Goal: Task Accomplishment & Management: Complete application form

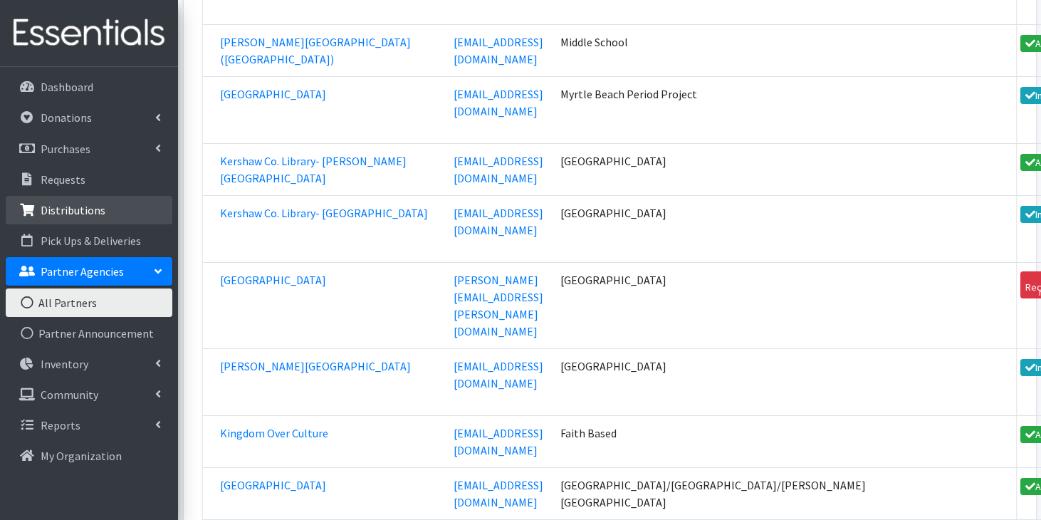
scroll to position [28531, 0]
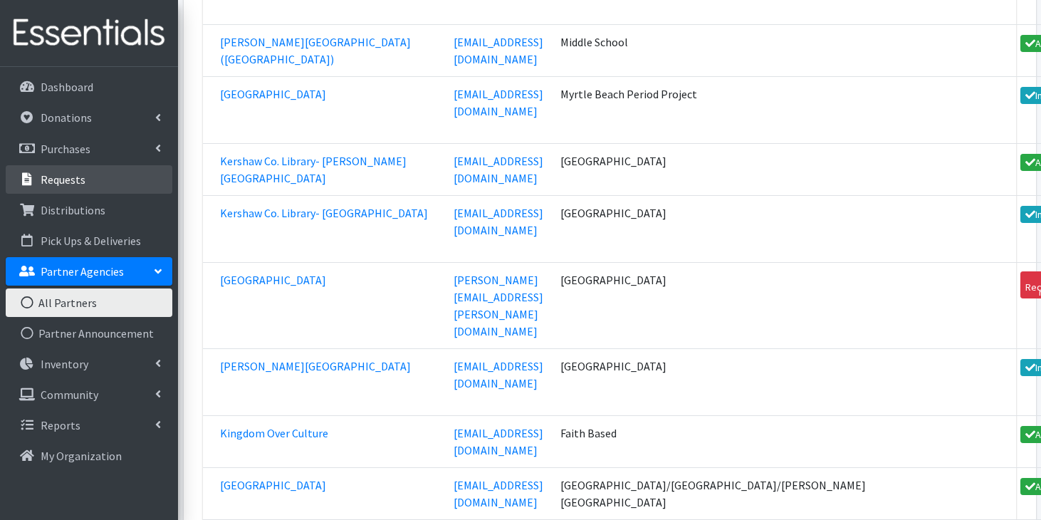
click at [107, 188] on link "Requests" at bounding box center [89, 179] width 167 height 28
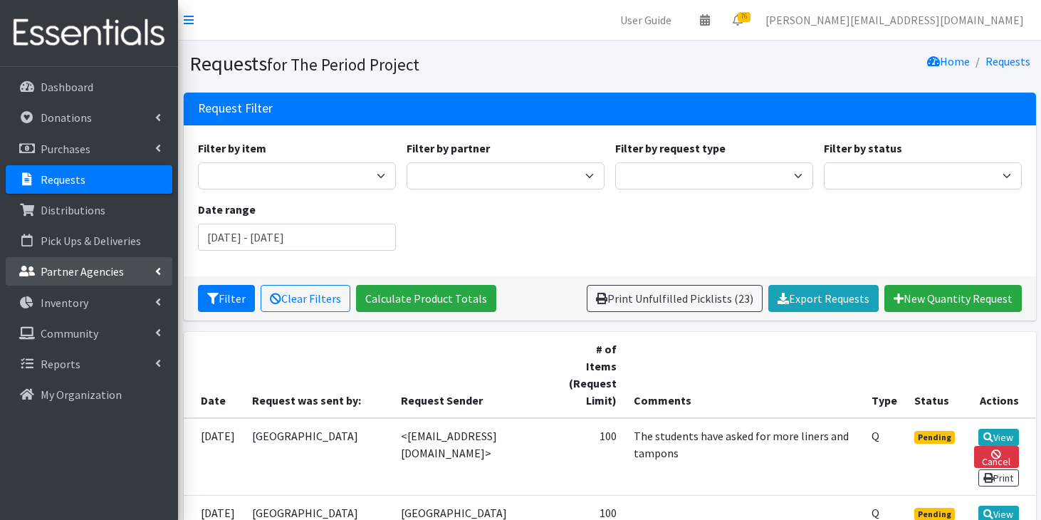
click at [87, 268] on p "Partner Agencies" at bounding box center [82, 271] width 83 height 14
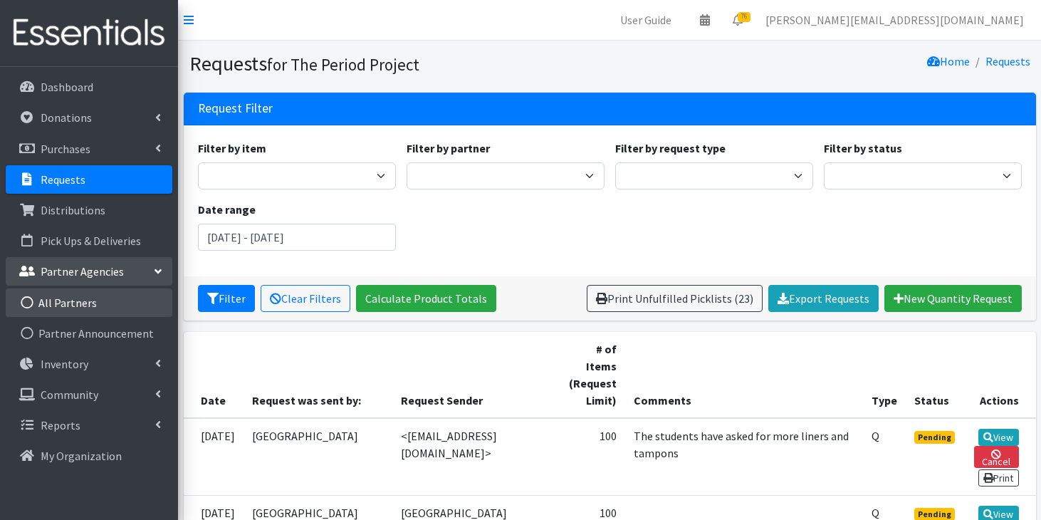
click at [80, 296] on link "All Partners" at bounding box center [89, 302] width 167 height 28
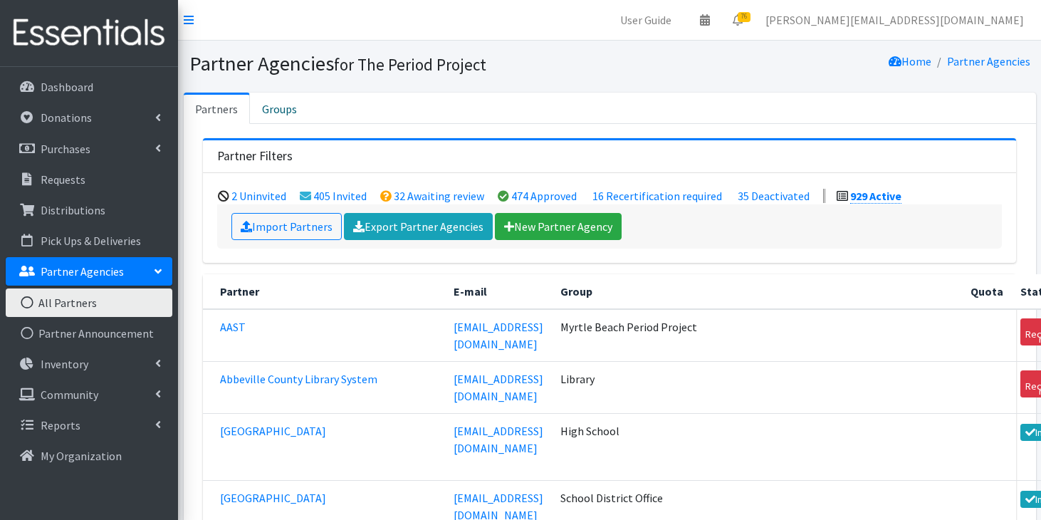
scroll to position [12333, 0]
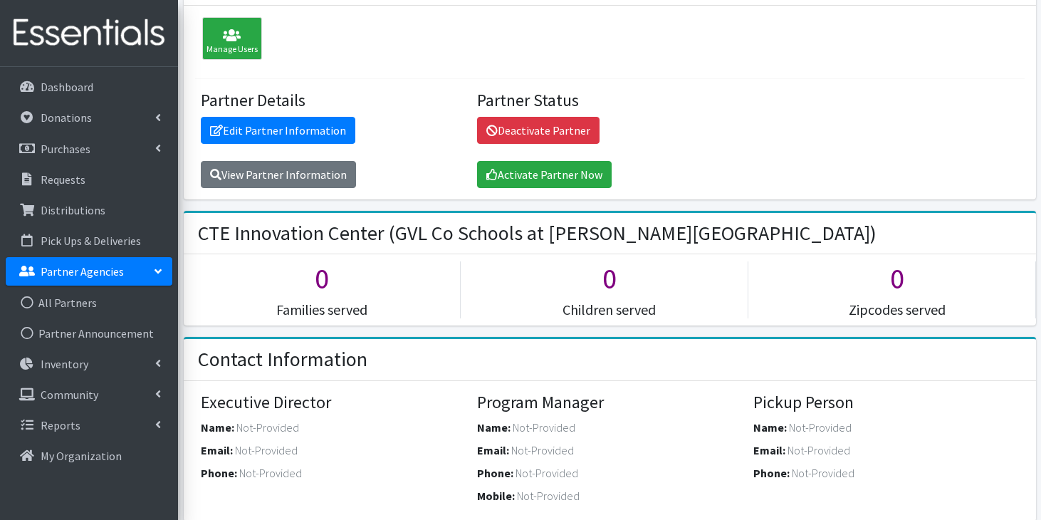
scroll to position [136, 0]
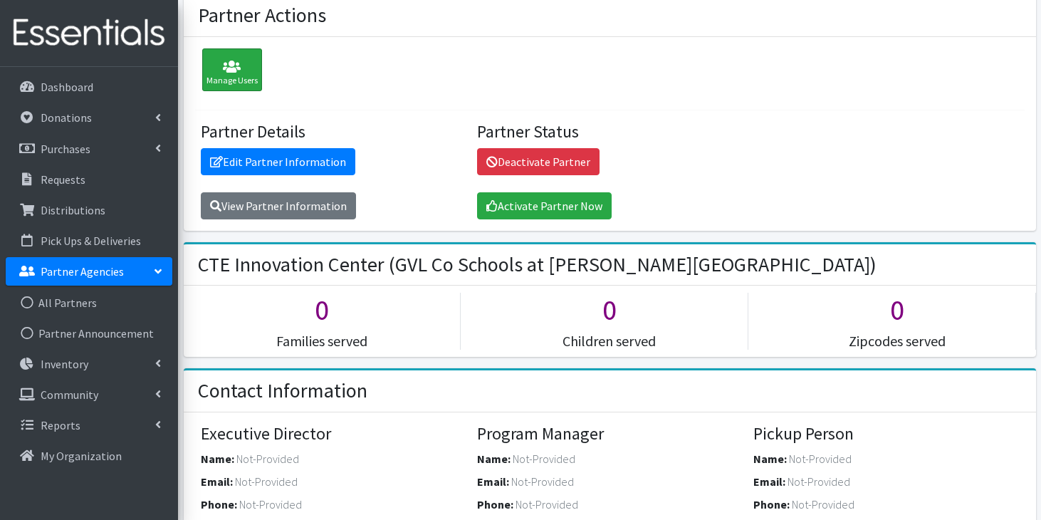
click at [239, 60] on icon at bounding box center [232, 67] width 51 height 14
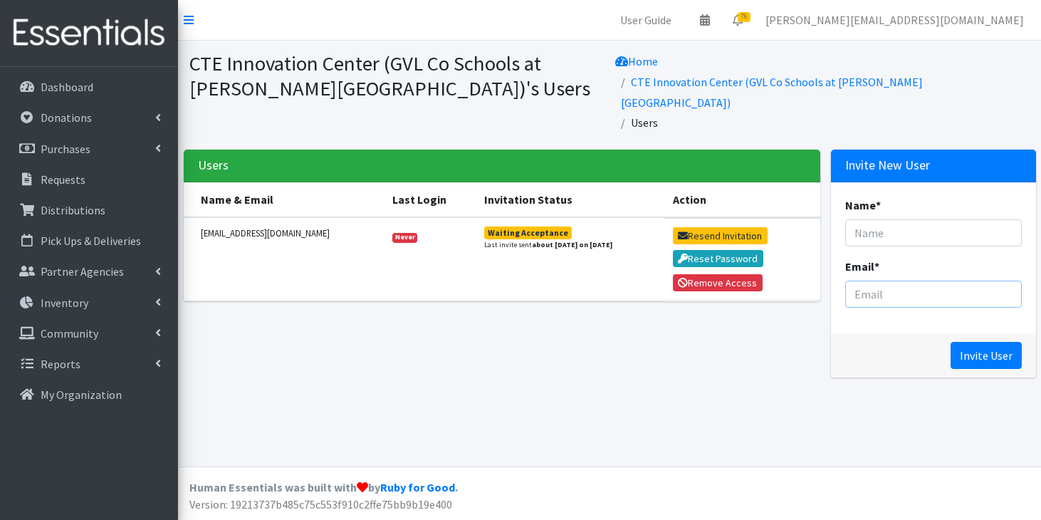
click at [879, 281] on input "Email *" at bounding box center [933, 294] width 177 height 27
paste input "smchenry@greenville.k12.sc.us <smchenry@greenville.k12.sc.us>"
drag, startPoint x: 863, startPoint y: 261, endPoint x: 823, endPoint y: 260, distance: 40.6
click at [823, 260] on div "Users Name & Email Last Login Invitation Status Action sfloyd@greenville.k12.sc…" at bounding box center [609, 269] width 863 height 239
type input "[EMAIL_ADDRESS][DOMAIN_NAME]"
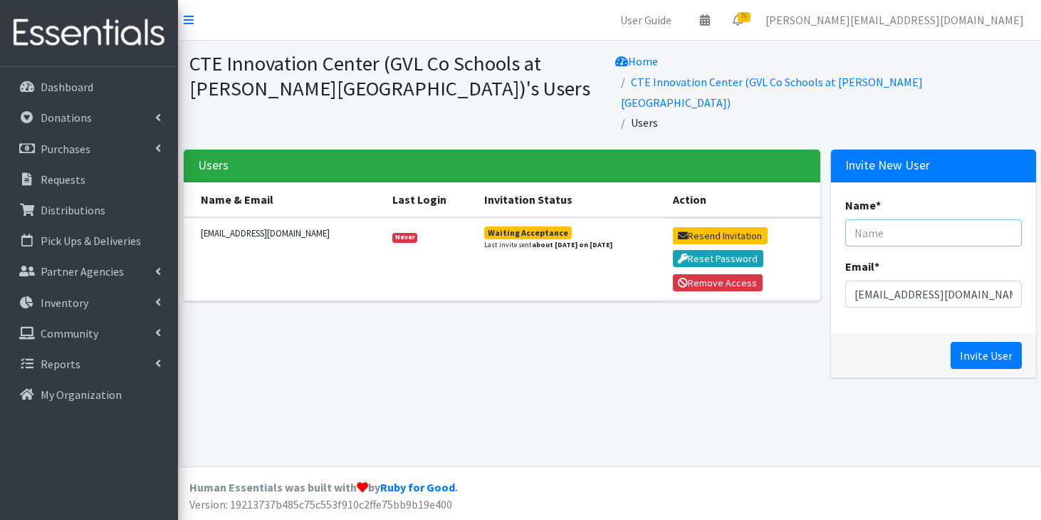
click at [970, 219] on input "Name *" at bounding box center [933, 232] width 177 height 27
type input "[PERSON_NAME]"
click at [973, 342] on input "Invite User" at bounding box center [986, 355] width 71 height 27
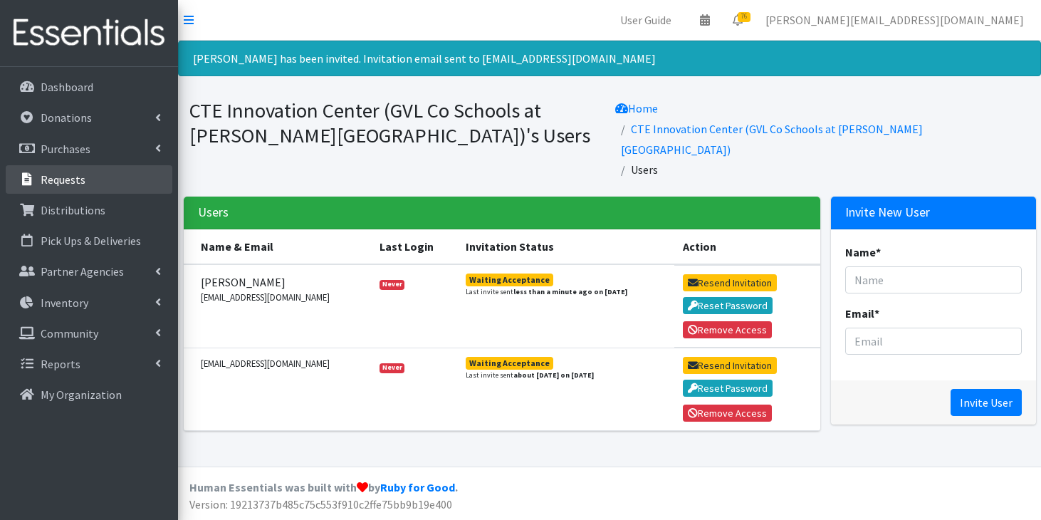
click at [46, 189] on link "Requests" at bounding box center [89, 179] width 167 height 28
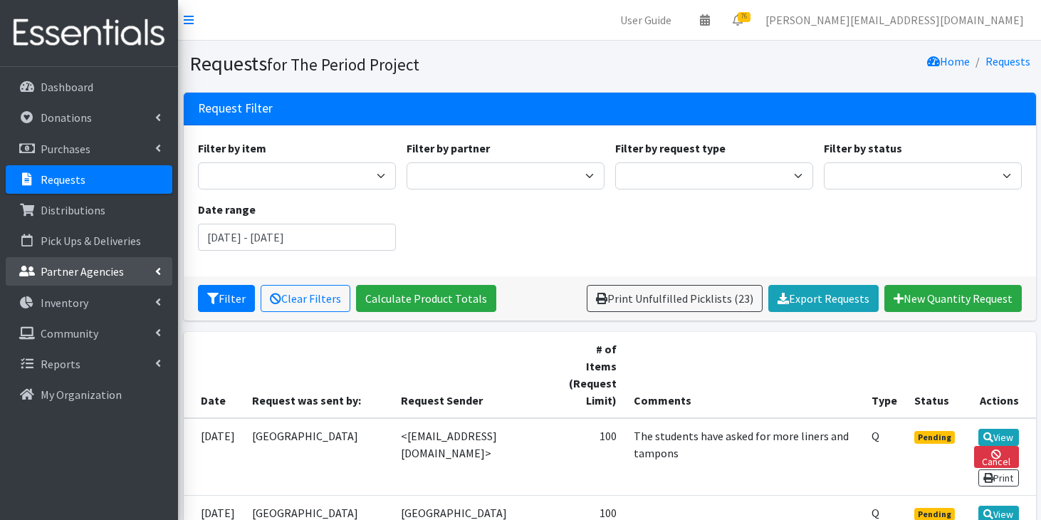
click at [57, 276] on p "Partner Agencies" at bounding box center [82, 271] width 83 height 14
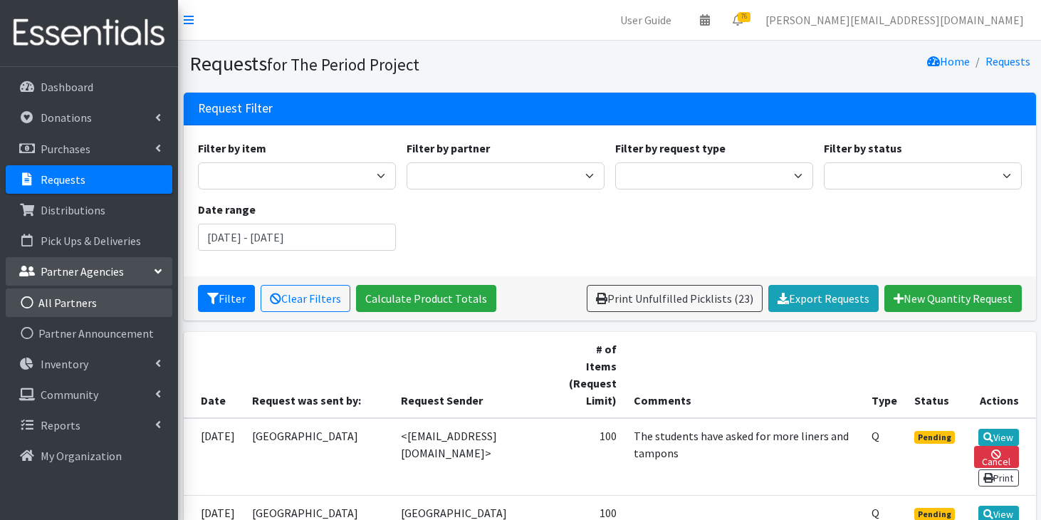
click at [56, 304] on link "All Partners" at bounding box center [89, 302] width 167 height 28
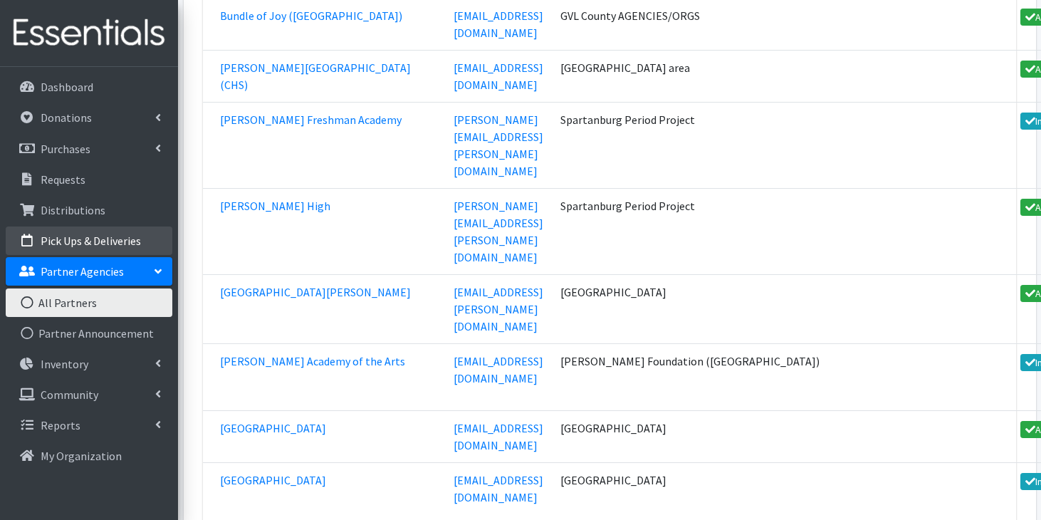
scroll to position [16026, 0]
